Goal: Task Accomplishment & Management: Complete application form

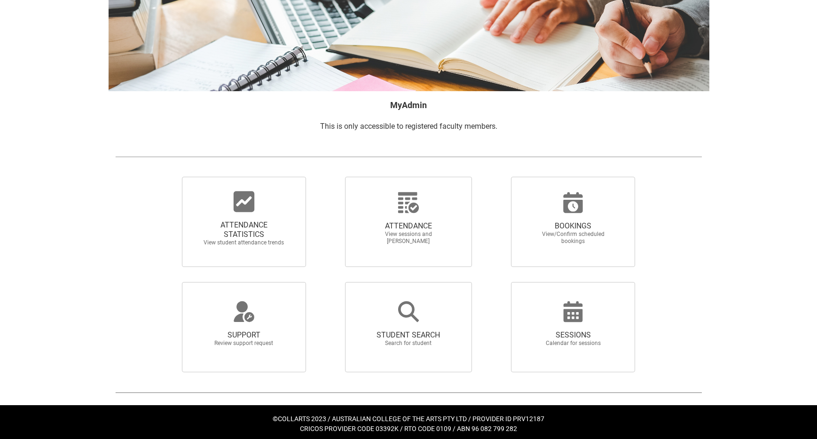
scroll to position [78, 0]
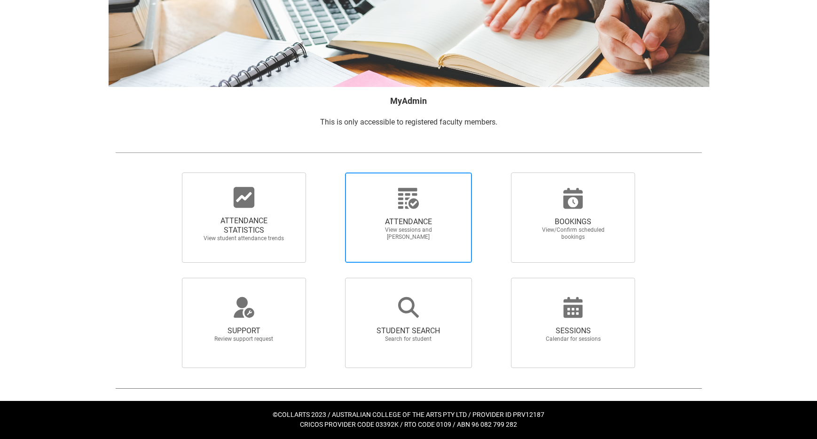
drag, startPoint x: 425, startPoint y: 226, endPoint x: 406, endPoint y: 221, distance: 19.7
click at [422, 225] on span "ATTENDANCE" at bounding box center [408, 221] width 83 height 9
click at [329, 172] on input "ATTENDANCE View sessions and [PERSON_NAME]" at bounding box center [329, 172] width 0 height 0
radio input "true"
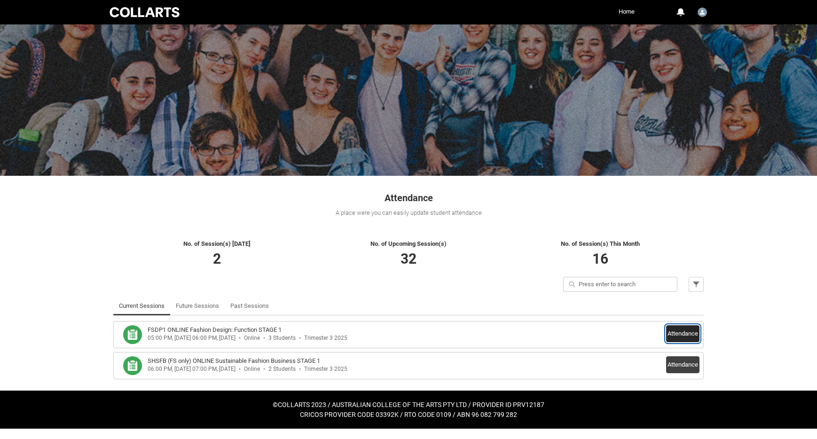
click at [681, 335] on button "Attendance" at bounding box center [682, 333] width 33 height 17
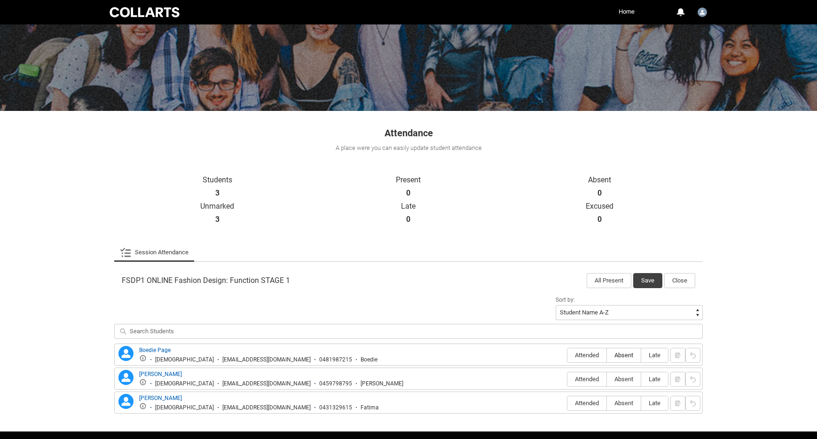
scroll to position [68, 0]
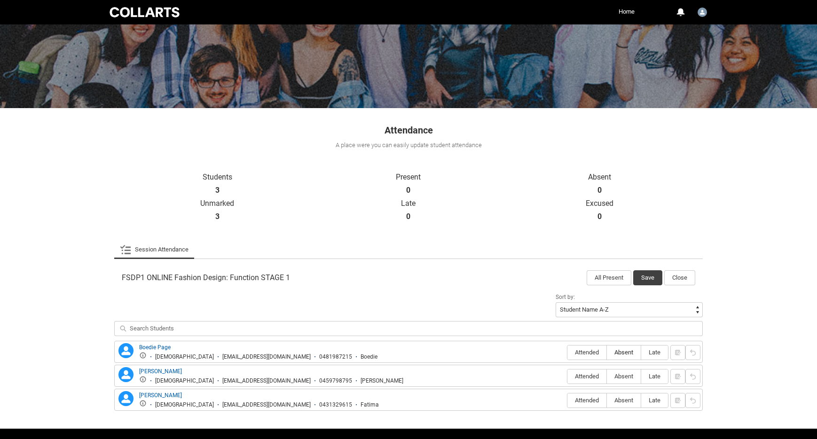
click at [631, 353] on span "Absent" at bounding box center [624, 352] width 34 height 7
click at [607, 352] on input "Absent" at bounding box center [606, 352] width 0 height 0
type lightning-radio-group "Absent"
radio input "true"
click at [628, 376] on span "Absent" at bounding box center [624, 376] width 34 height 7
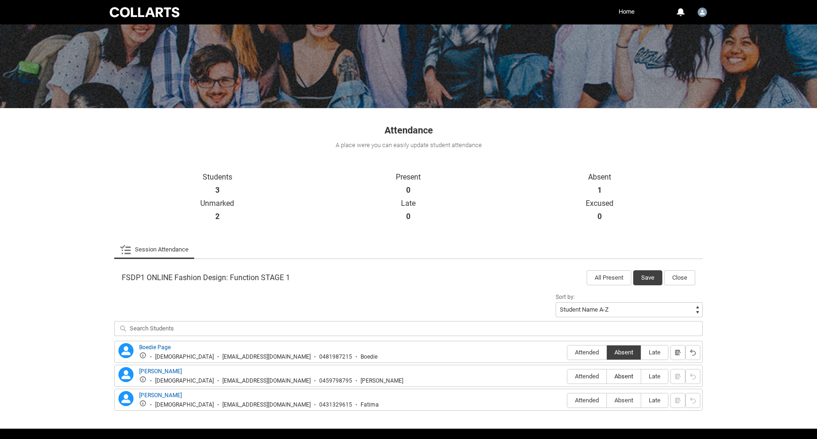
click at [607, 376] on input "Absent" at bounding box center [606, 376] width 0 height 0
type lightning-radio-group "Absent"
radio input "true"
click at [622, 403] on span "Absent" at bounding box center [624, 400] width 34 height 7
click at [607, 400] on input "Absent" at bounding box center [606, 400] width 0 height 0
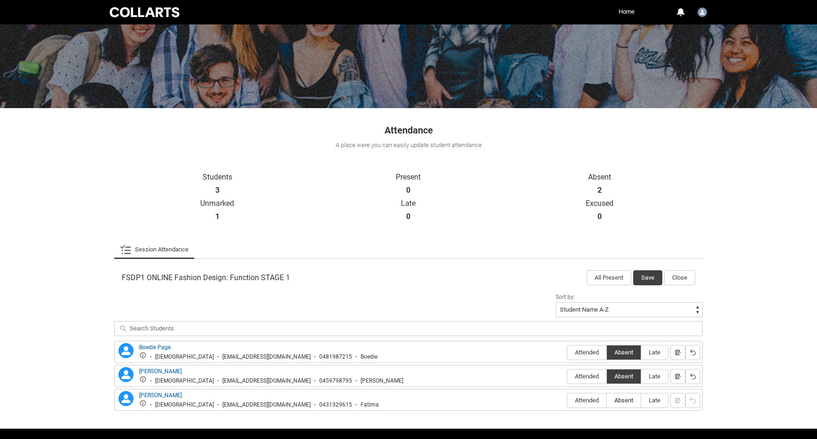
type lightning-radio-group "Absent"
radio input "true"
click at [649, 276] on button "Save" at bounding box center [647, 277] width 29 height 15
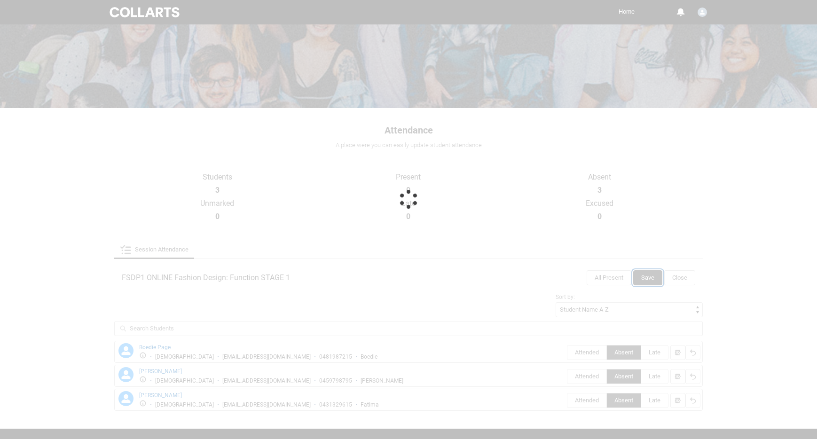
scroll to position [0, 0]
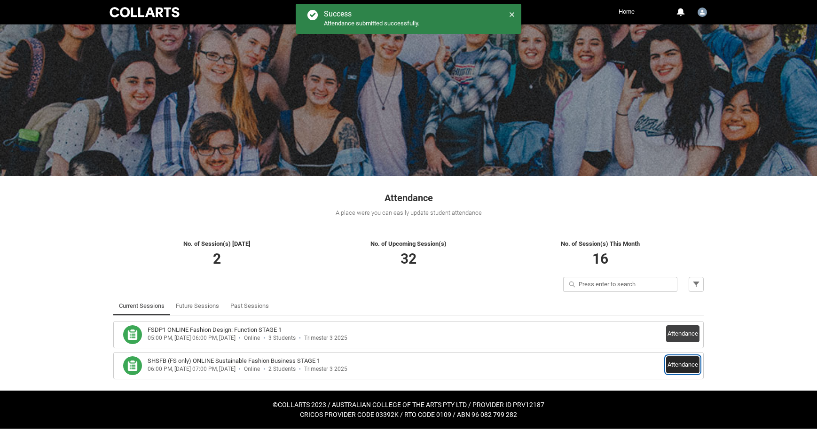
click at [679, 367] on button "Attendance" at bounding box center [682, 364] width 33 height 17
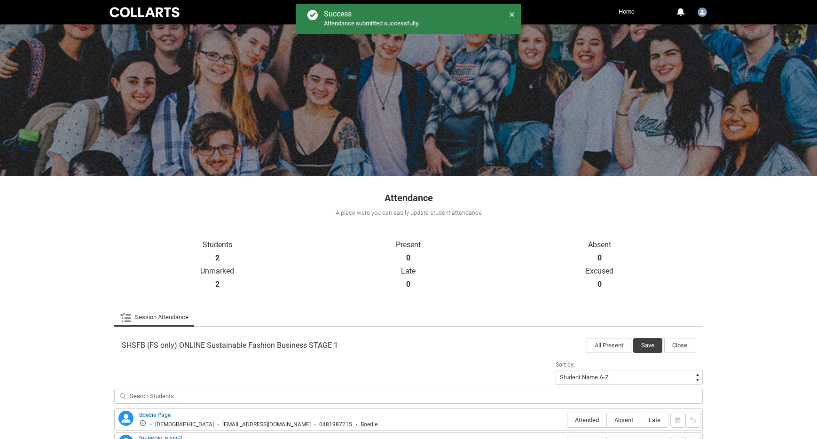
scroll to position [71, 0]
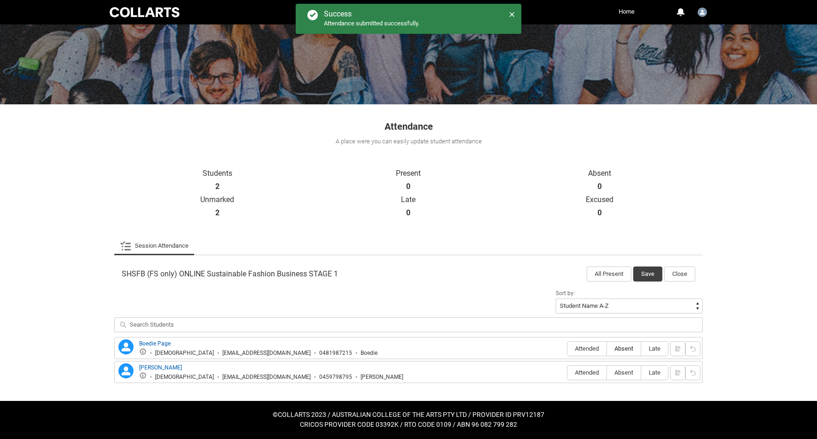
click at [623, 348] on span "Absent" at bounding box center [624, 348] width 34 height 7
click at [607, 348] on input "Absent" at bounding box center [606, 348] width 0 height 0
type lightning-radio-group "Absent"
radio input "true"
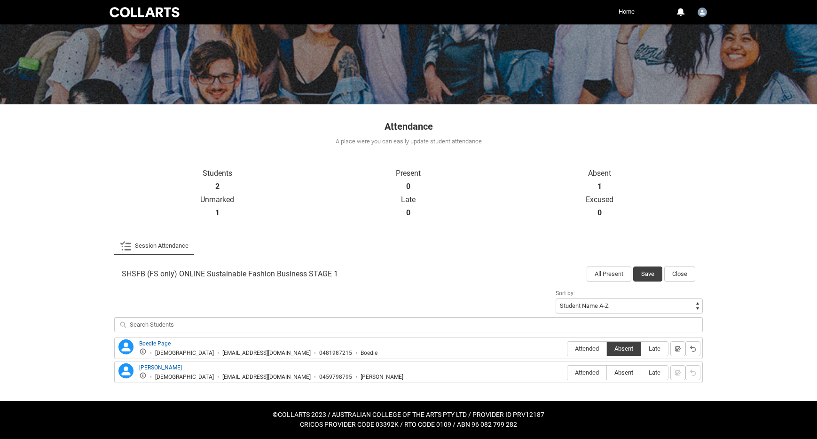
drag, startPoint x: 624, startPoint y: 374, endPoint x: 627, endPoint y: 367, distance: 7.8
click at [624, 374] on span "Absent" at bounding box center [624, 372] width 34 height 7
click at [607, 373] on input "Absent" at bounding box center [606, 372] width 0 height 0
type lightning-radio-group "Absent"
radio input "true"
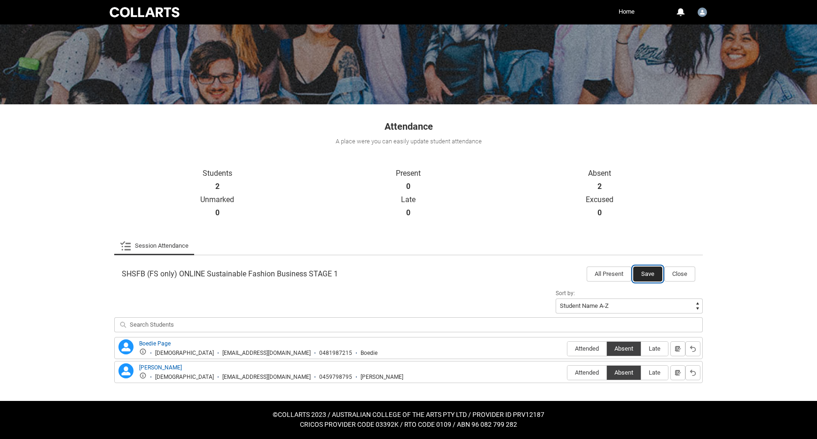
click at [647, 273] on button "Save" at bounding box center [647, 273] width 29 height 15
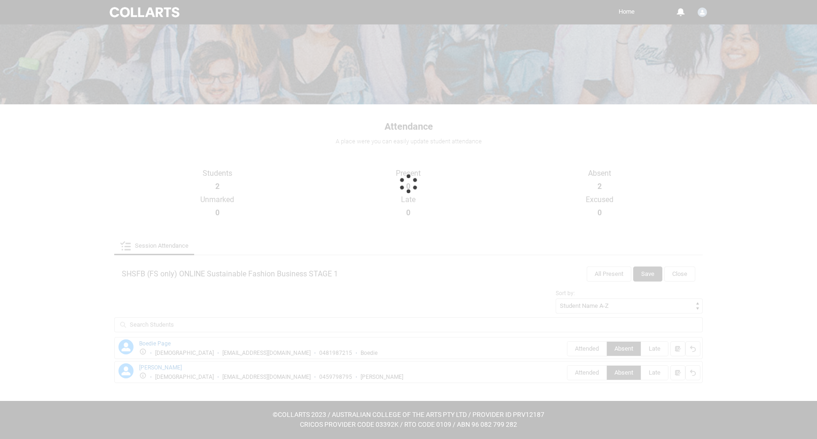
scroll to position [0, 0]
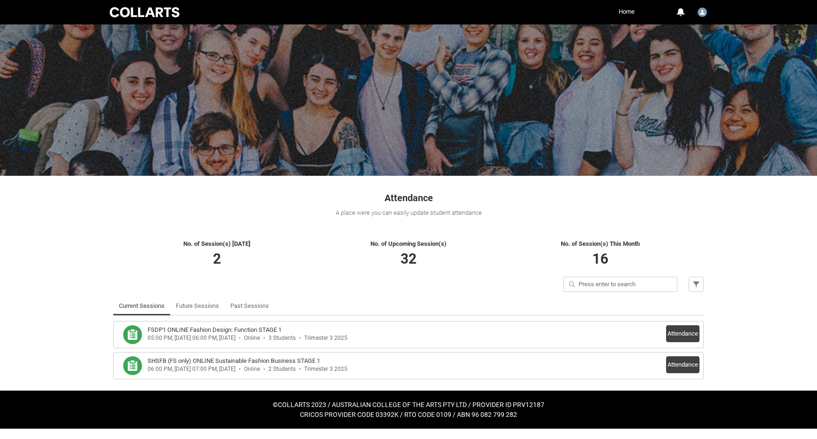
click at [58, 219] on div "Skip to Main Content Collarts Education Community Home More 0 Notifications Pro…" at bounding box center [408, 214] width 817 height 429
